Goal: Task Accomplishment & Management: Complete application form

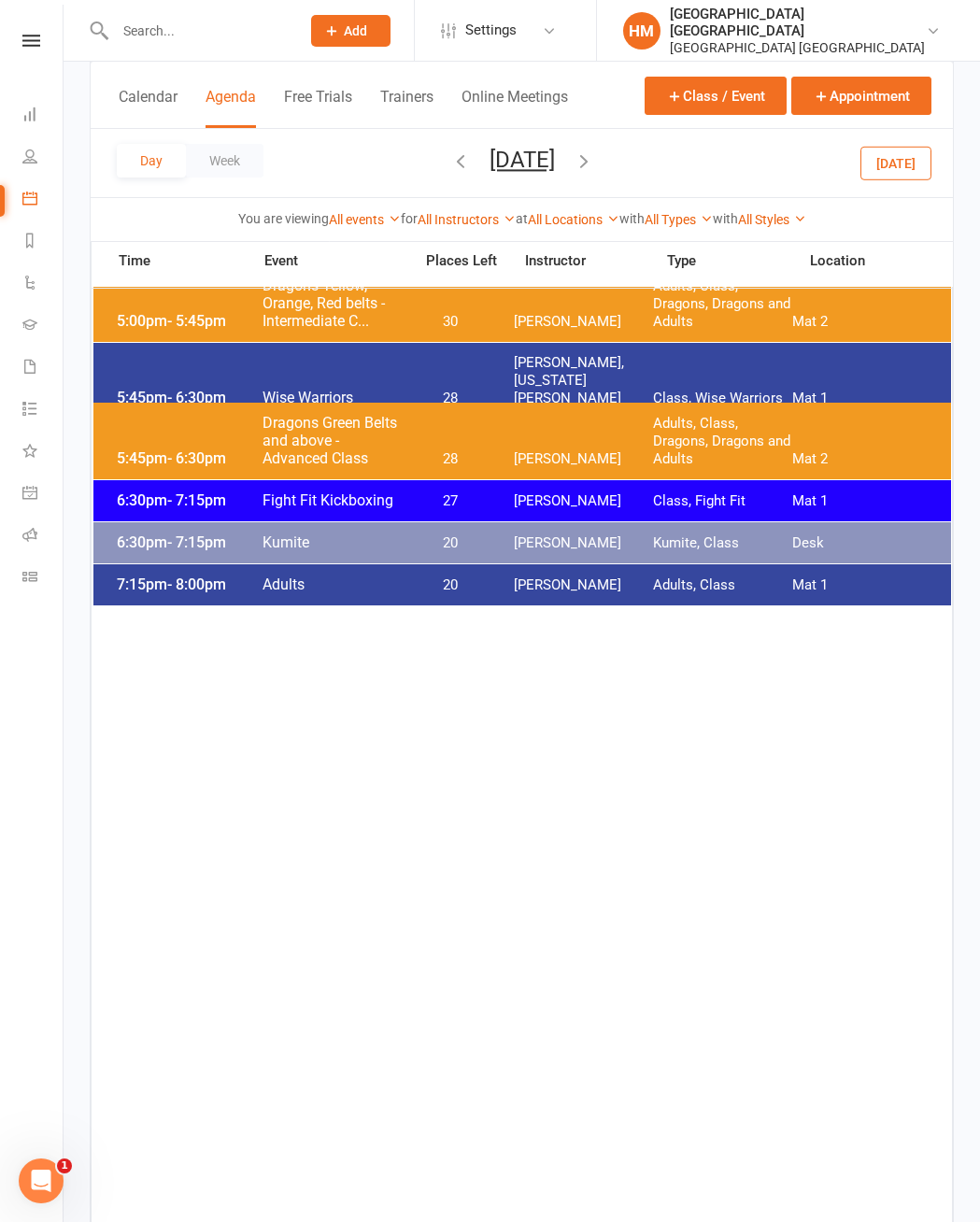
click at [121, 35] on input "text" at bounding box center [197, 30] width 177 height 26
type input "T"
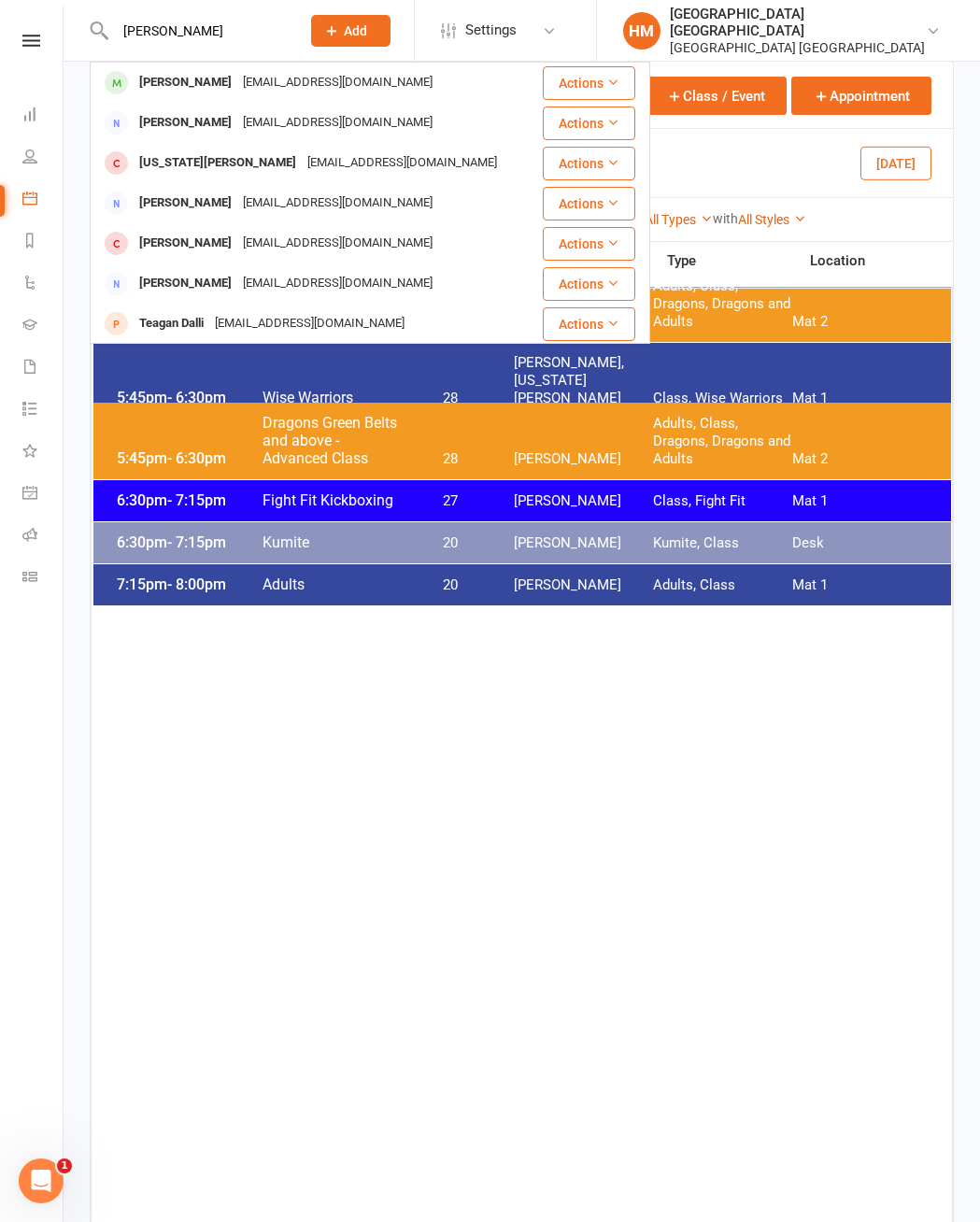
type input "[PERSON_NAME]"
click at [301, 84] on div "[EMAIL_ADDRESS][DOMAIN_NAME]" at bounding box center [338, 82] width 201 height 27
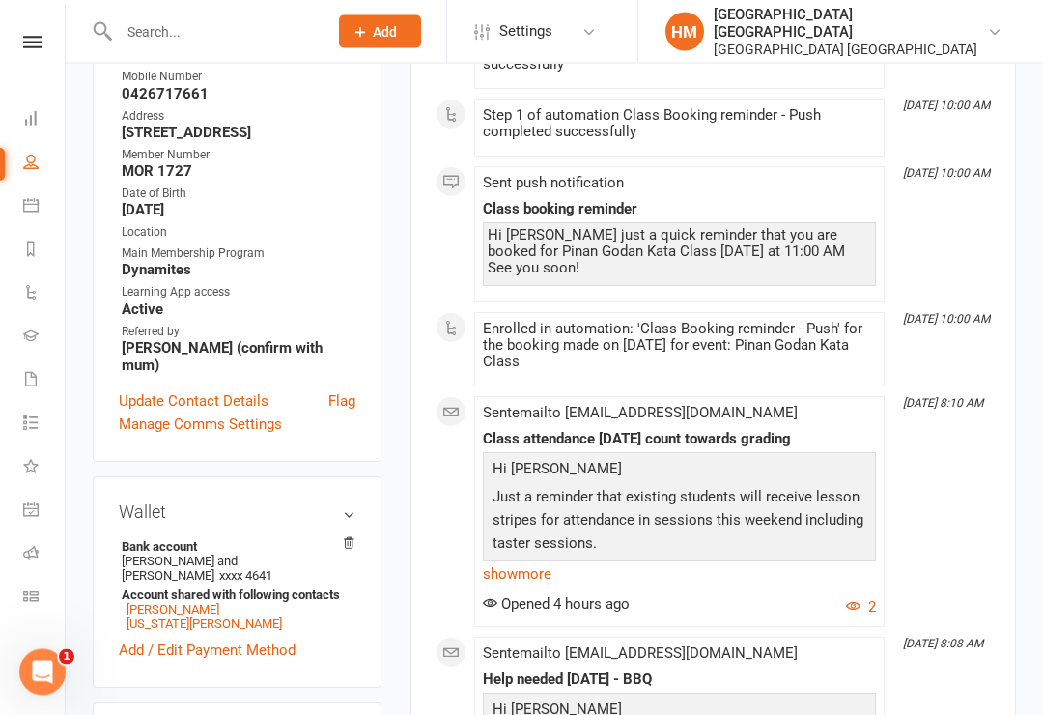
scroll to position [454, 0]
click at [167, 602] on link "[PERSON_NAME]" at bounding box center [172, 609] width 93 height 14
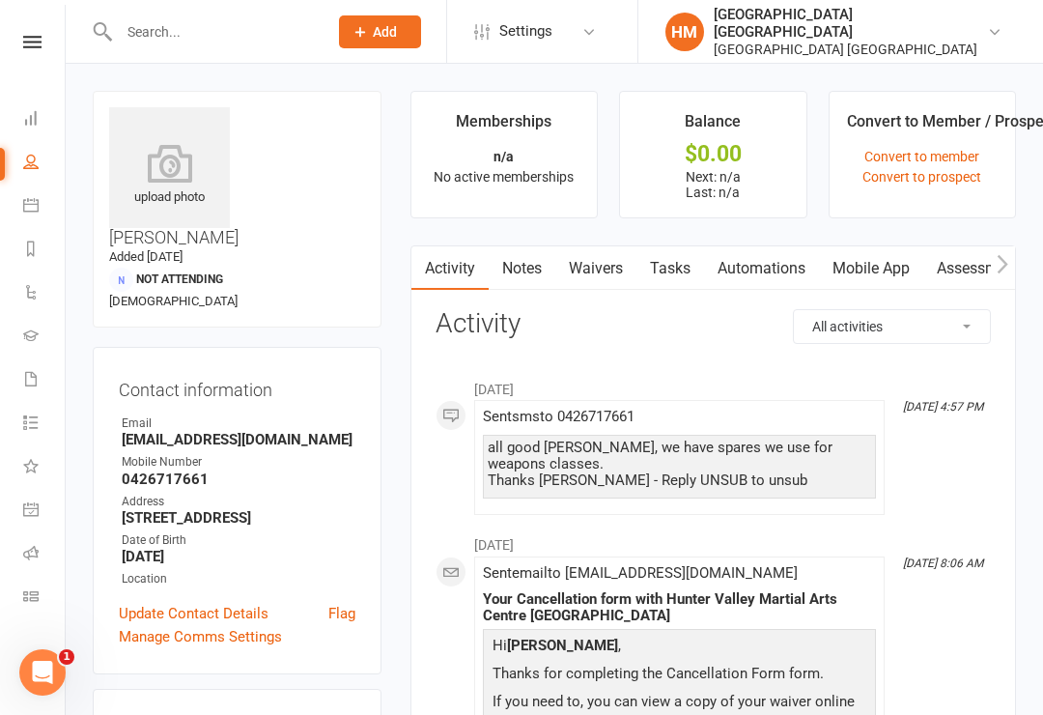
click at [595, 269] on link "Waivers" at bounding box center [595, 268] width 81 height 44
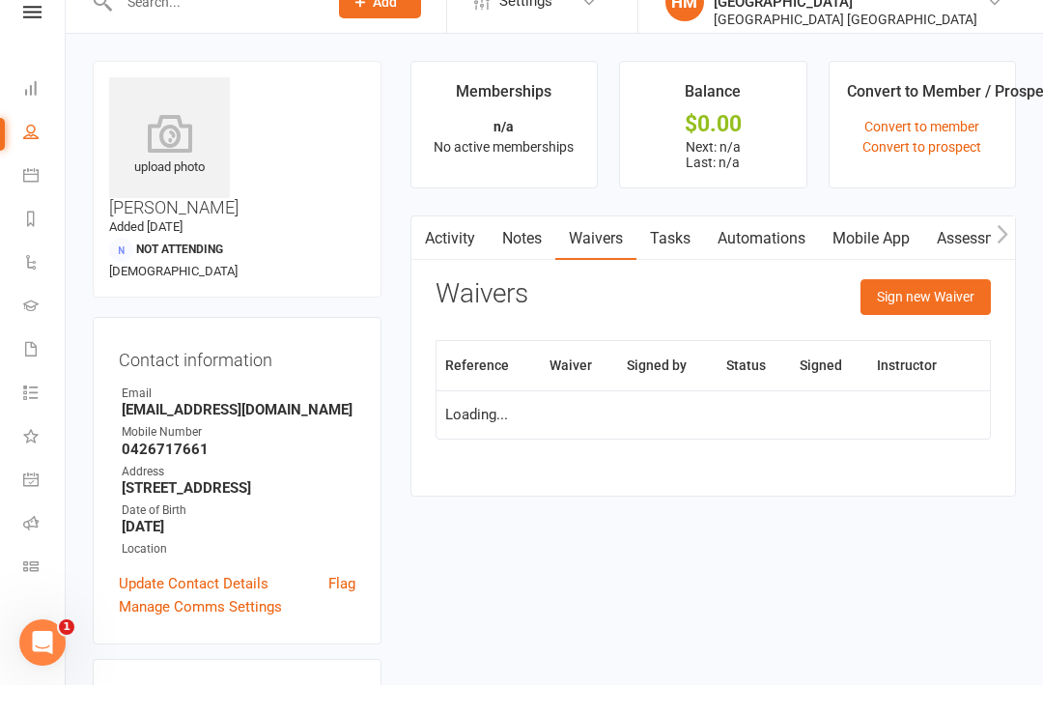
scroll to position [30, 0]
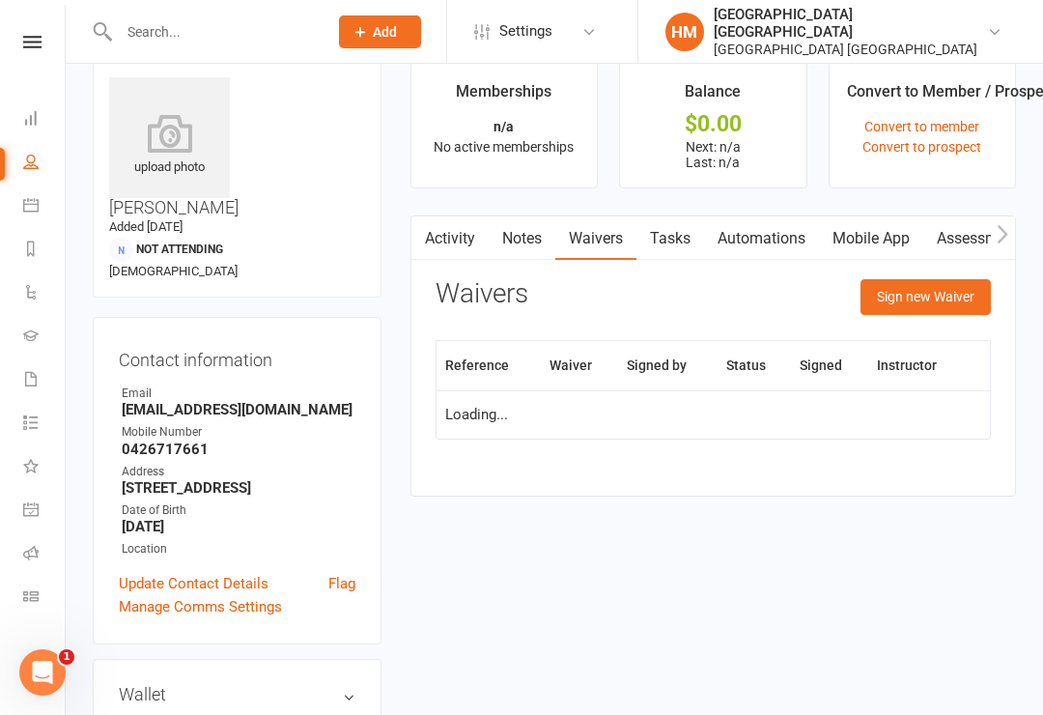
click at [932, 294] on button "Sign new Waiver" at bounding box center [925, 296] width 130 height 35
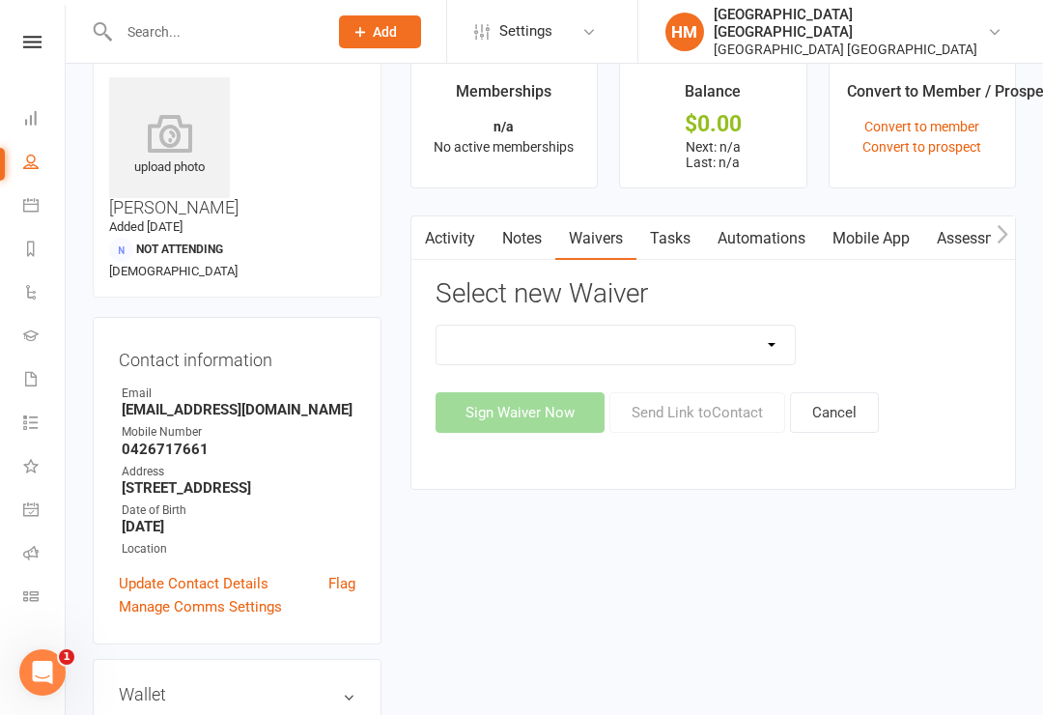
click at [749, 344] on select "App membership only Cancellation Form Change to payment frequency Fitness Chall…" at bounding box center [615, 344] width 359 height 39
select select "5375"
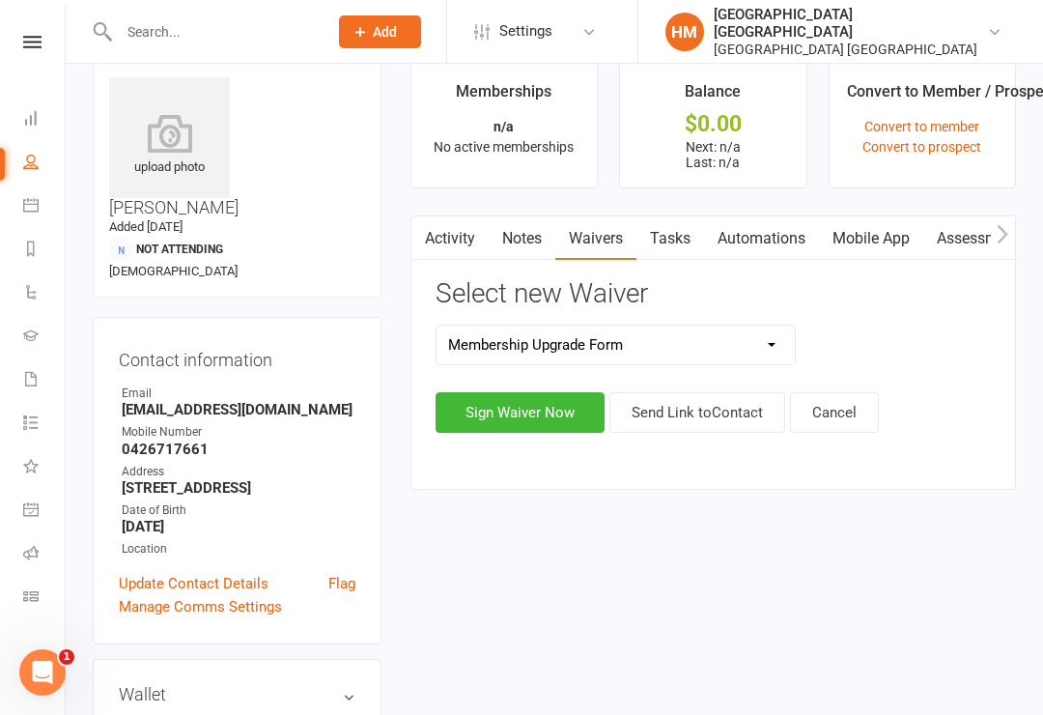
click at [528, 407] on button "Sign Waiver Now" at bounding box center [519, 412] width 169 height 41
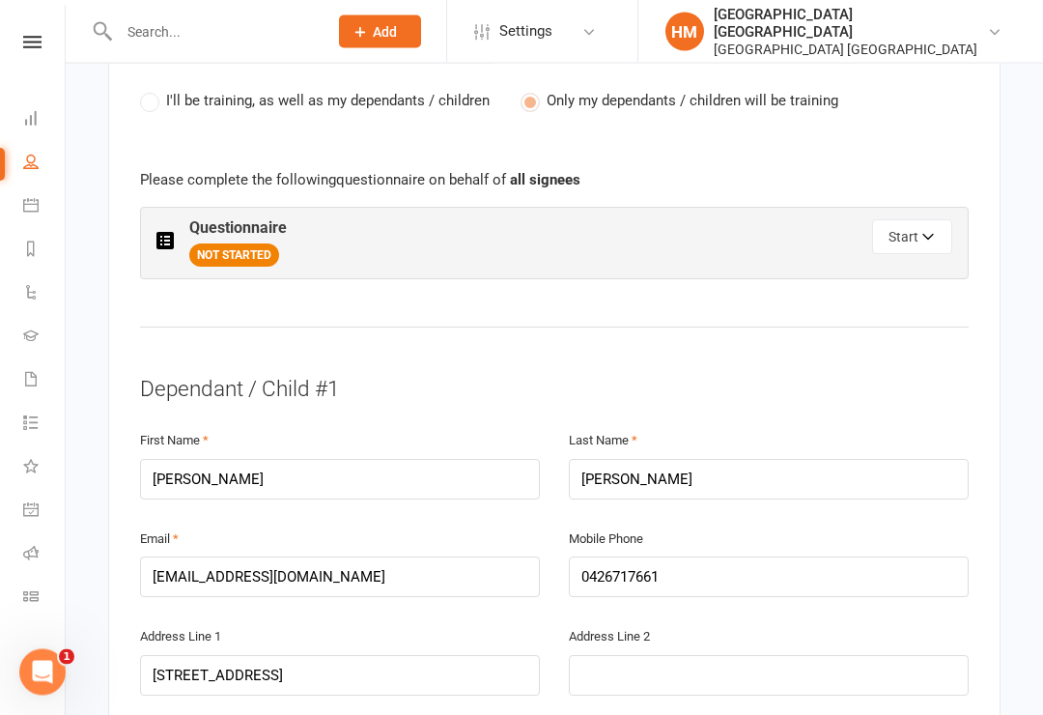
scroll to position [1093, 0]
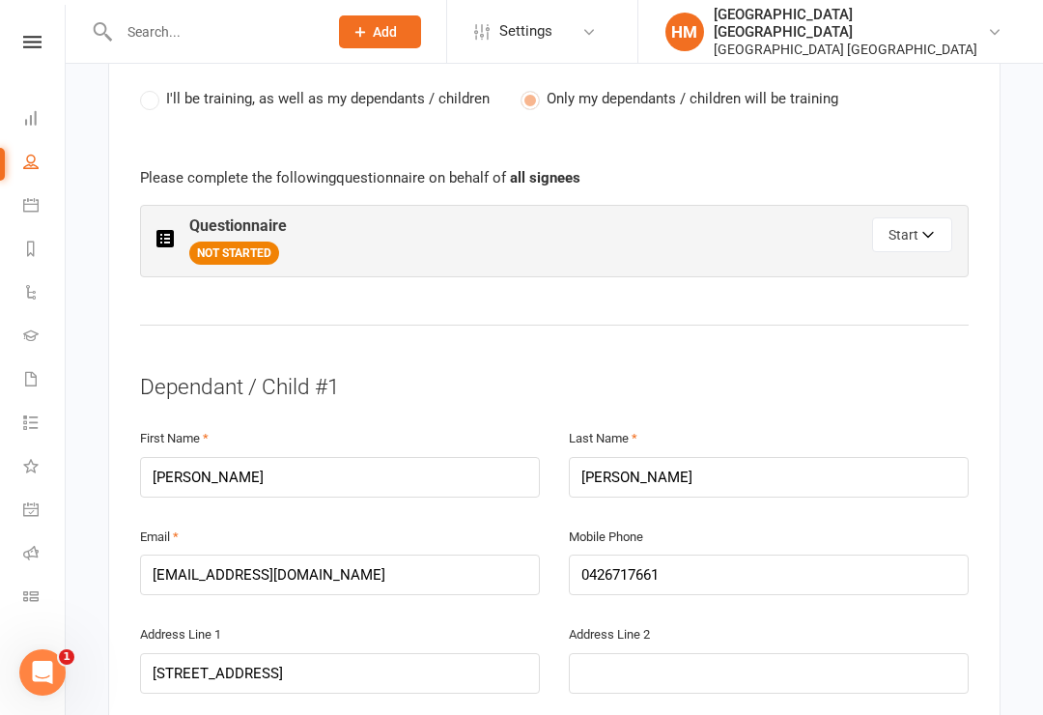
click at [913, 217] on button "Start" at bounding box center [912, 234] width 80 height 35
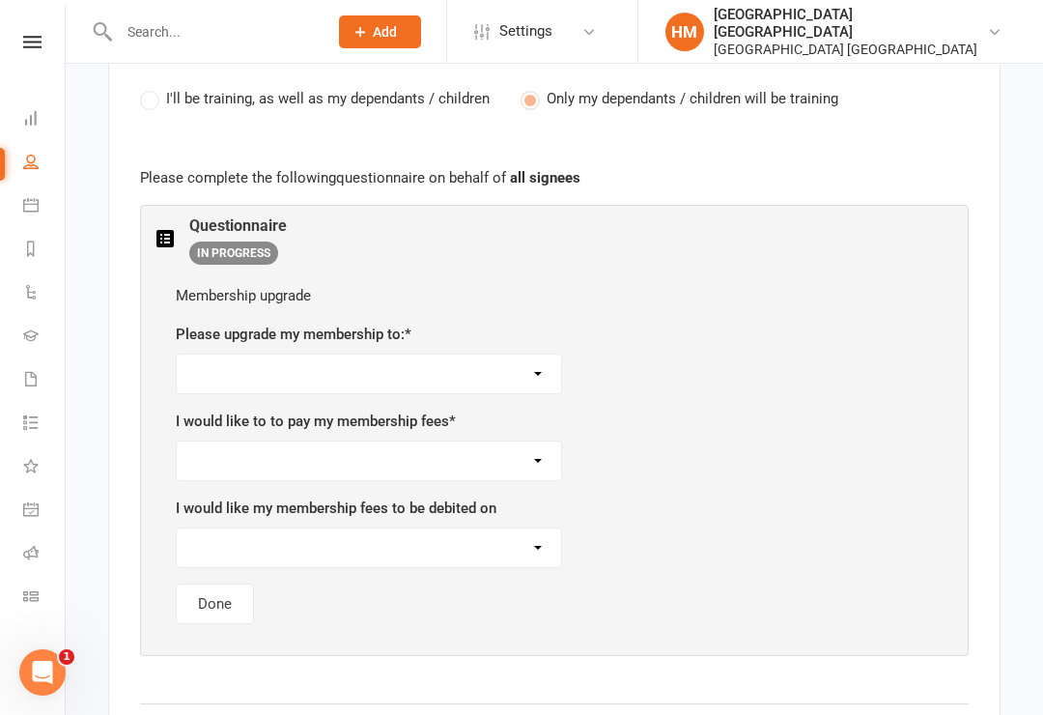
click at [496, 354] on select "Dynamites - transition from Kindymites ($45 per week per person) BBC - 3 lesson…" at bounding box center [369, 373] width 384 height 39
select select "BBC - 3 lessons x per week including add on programs ($50 per week per person)"
click at [504, 441] on select "As per current schedule Weekly Fortnightly" at bounding box center [369, 460] width 384 height 39
select select "As per current schedule"
click at [510, 528] on select "As per current schedule Mondays Tuesdays Wednesdays Thursdays Fridays" at bounding box center [369, 547] width 384 height 39
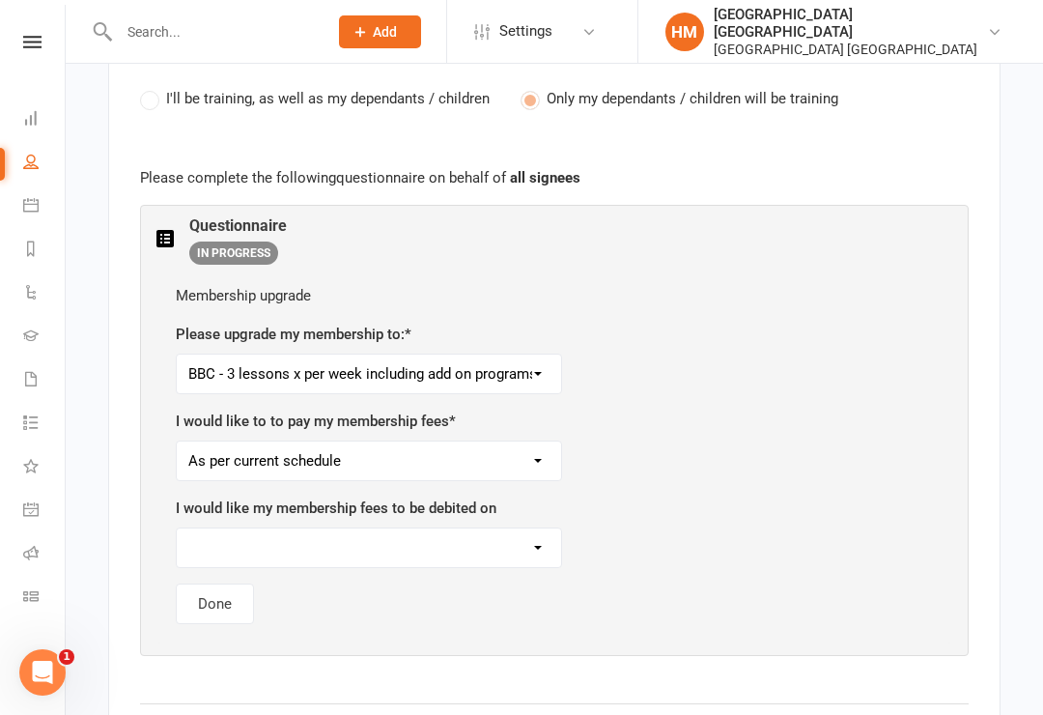
select select "As per current schedule"
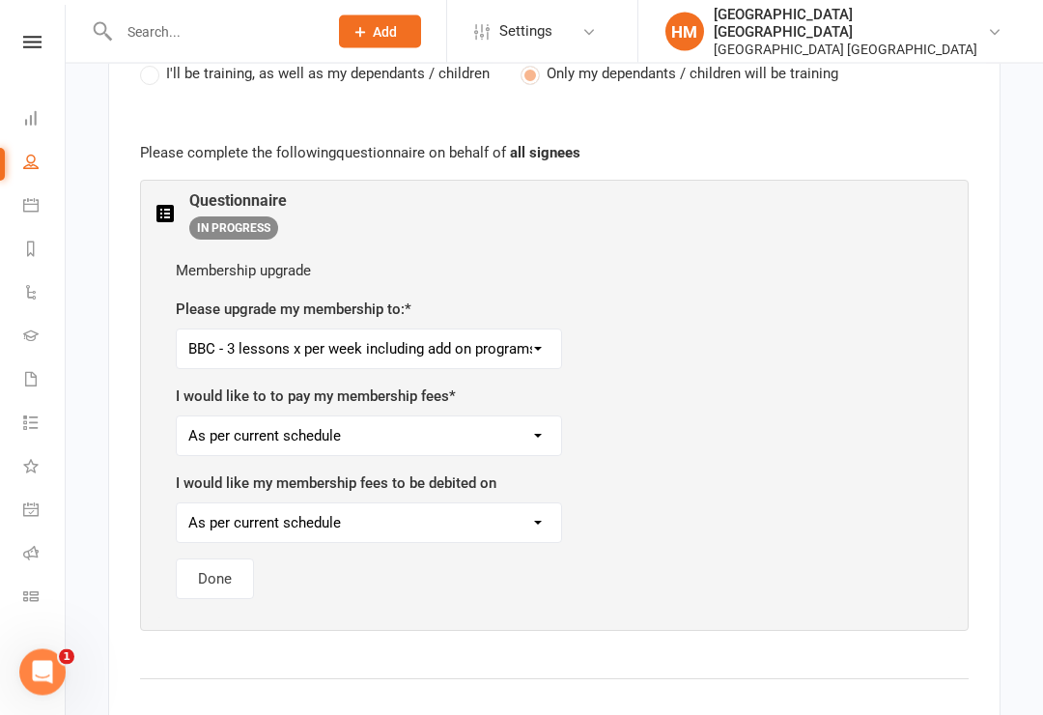
scroll to position [1121, 0]
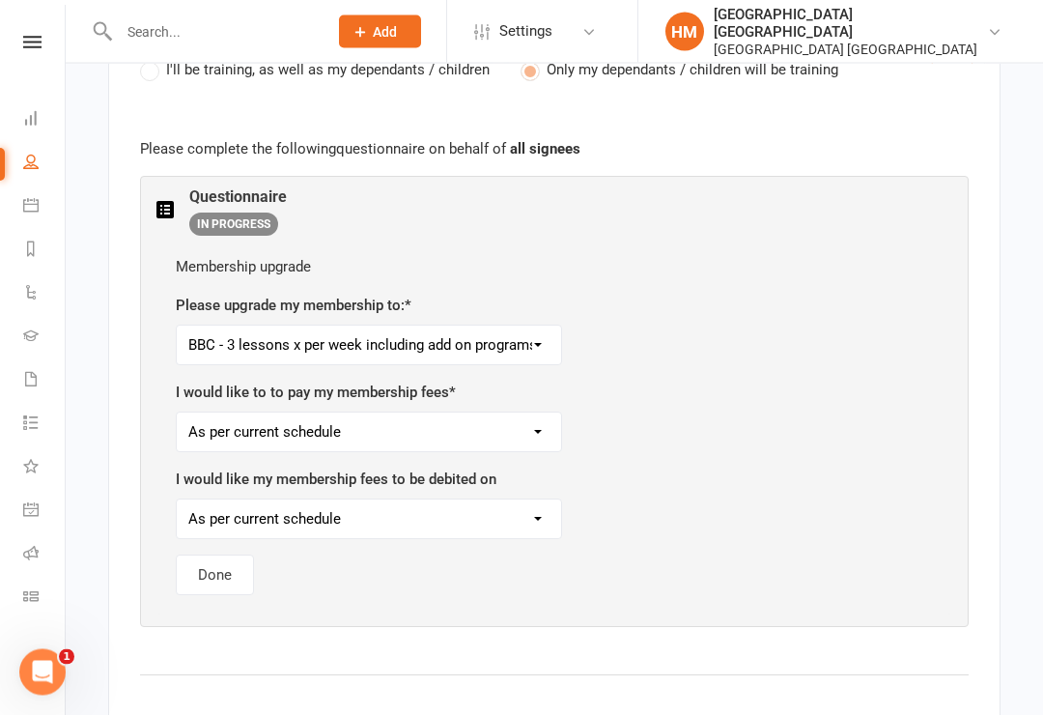
click at [532, 326] on select "Dynamites - transition from Kindymites ($45 per week per person) BBC - 3 lesson…" at bounding box center [369, 345] width 384 height 39
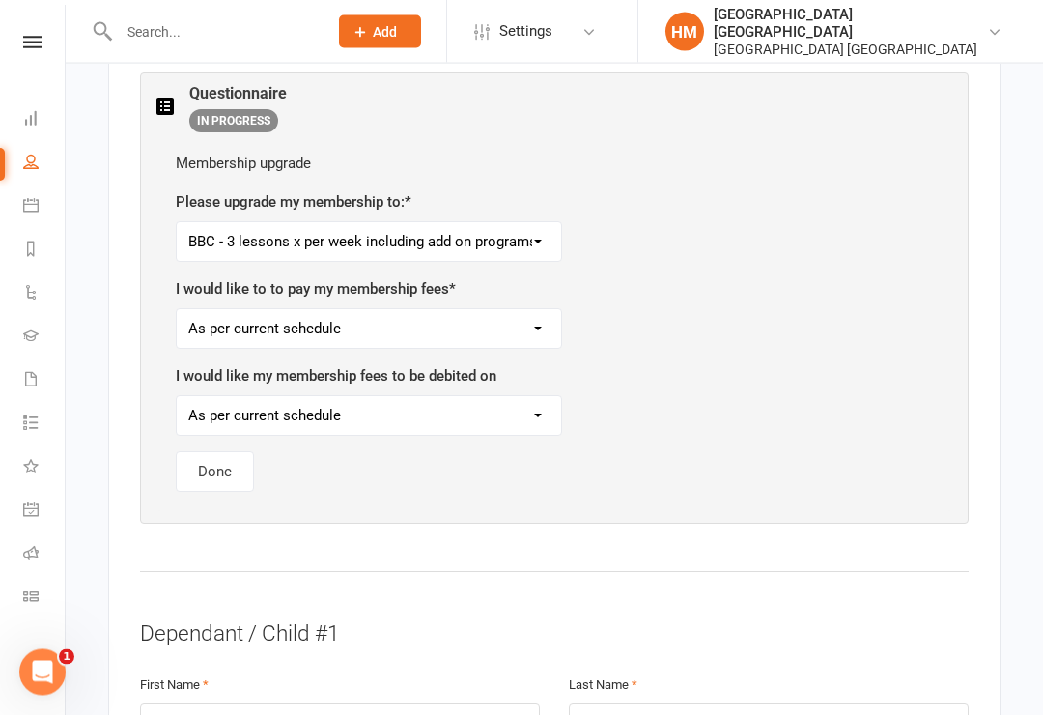
scroll to position [1225, 0]
click at [217, 451] on button "Done" at bounding box center [215, 471] width 78 height 41
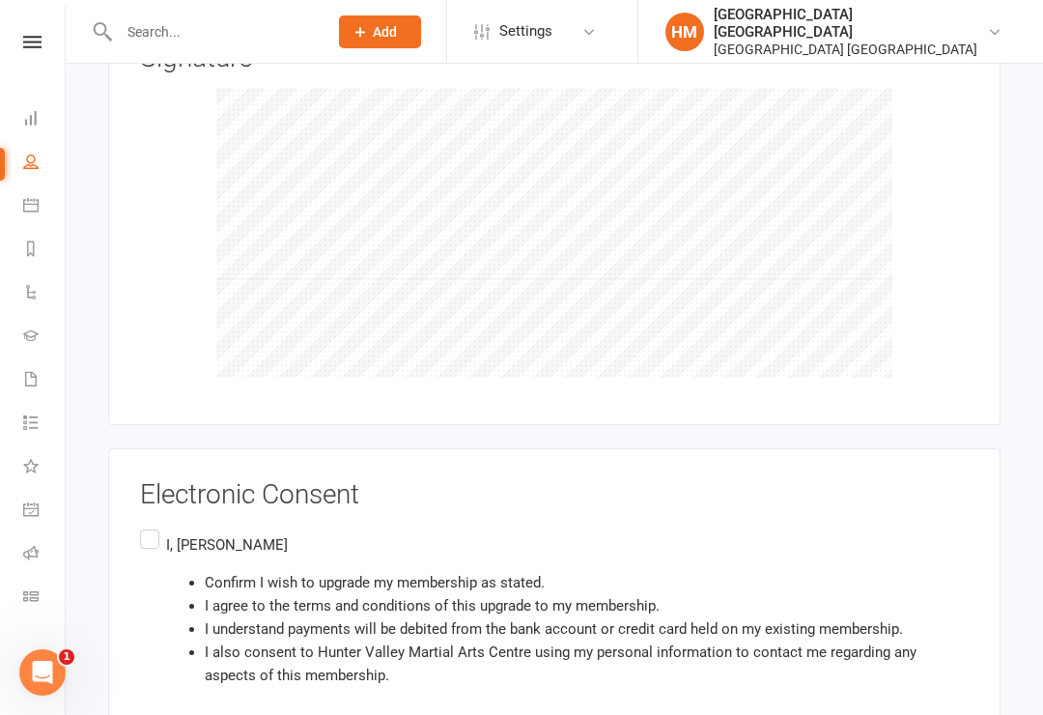
scroll to position [3879, 0]
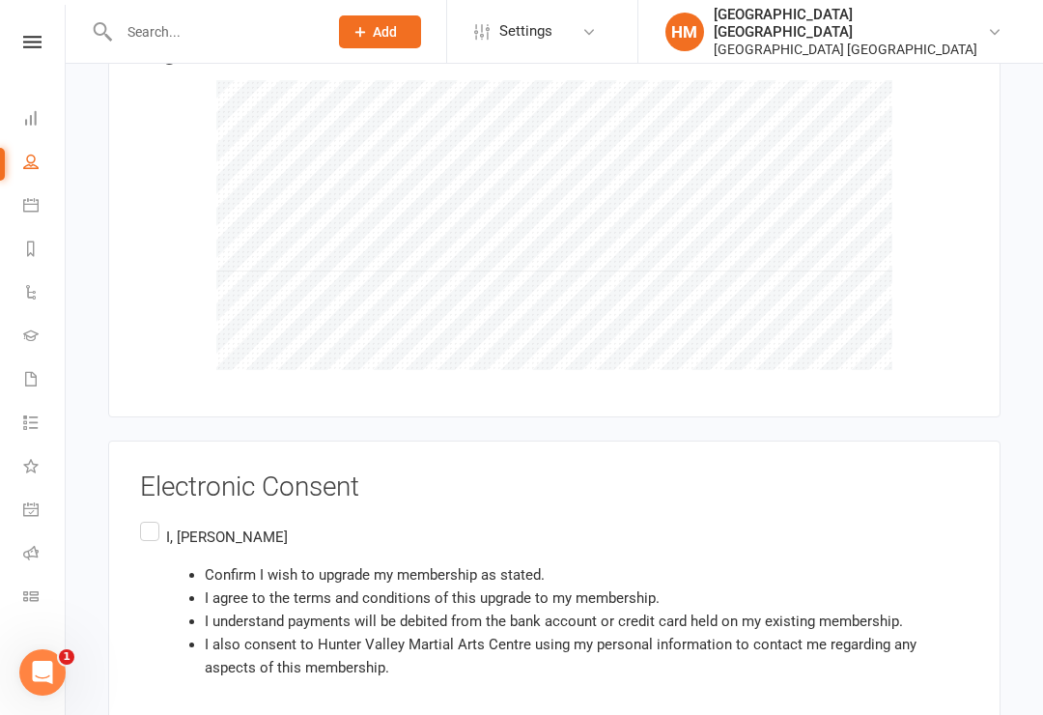
click at [142, 518] on label "I, [PERSON_NAME] Confirm I wish to upgrade my membership as stated. I agree to …" at bounding box center [554, 606] width 828 height 177
click at [142, 518] on input "I, [PERSON_NAME] Confirm I wish to upgrade my membership as stated. I agree to …" at bounding box center [146, 518] width 13 height 0
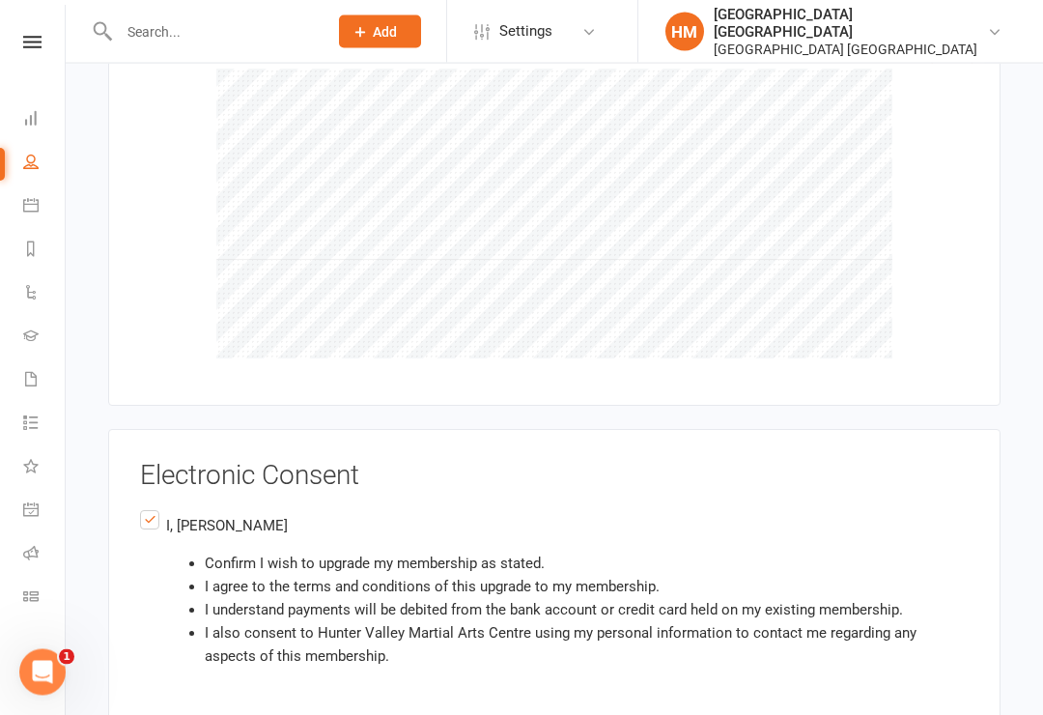
scroll to position [3959, 0]
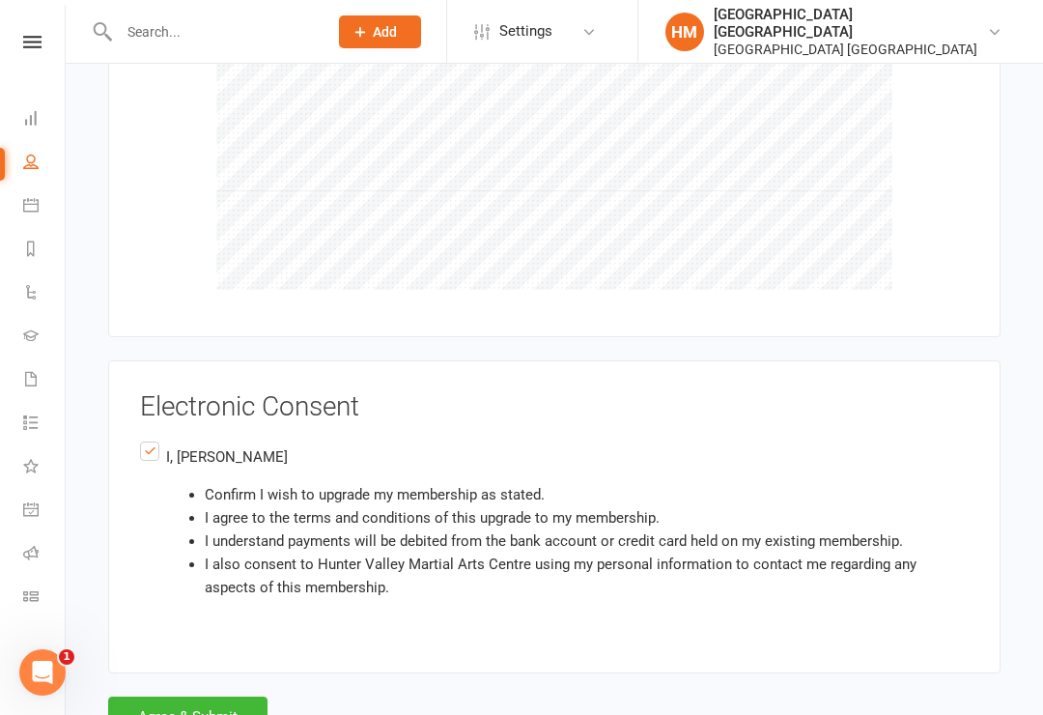
click at [209, 696] on button "Agree & Submit" at bounding box center [187, 716] width 159 height 41
